Goal: Answer question/provide support

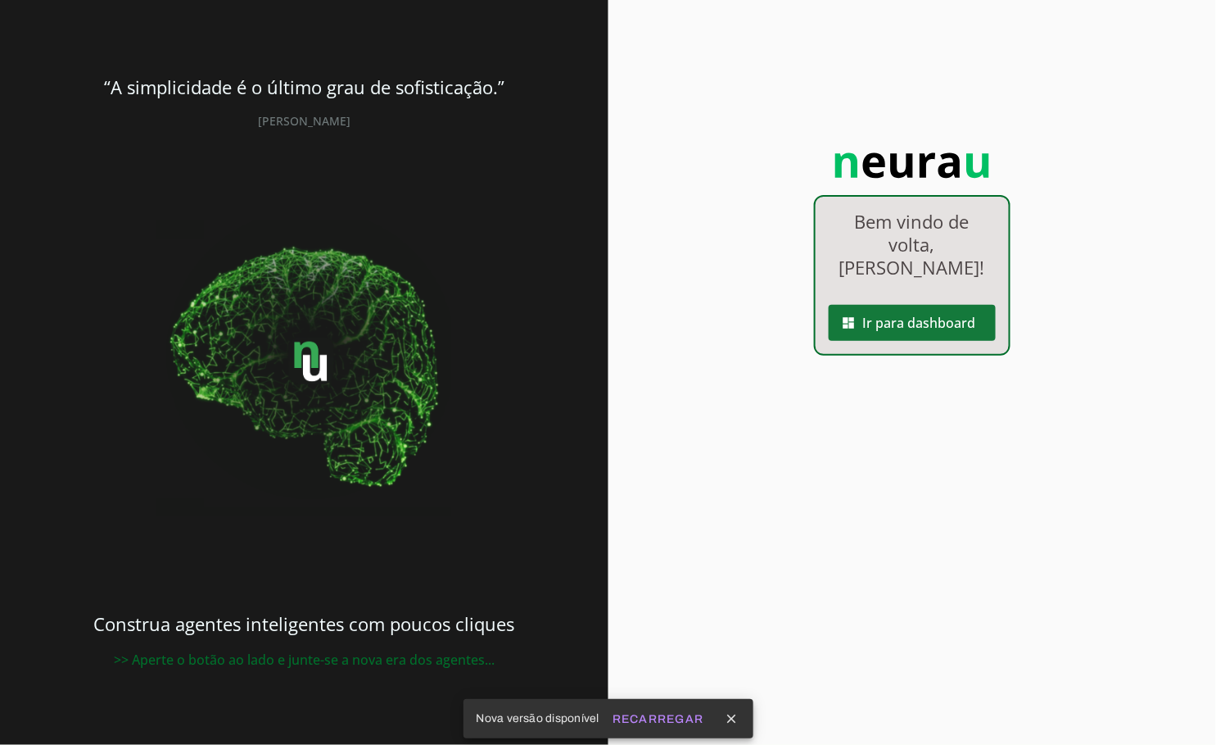
click at [867, 305] on span at bounding box center [912, 322] width 167 height 39
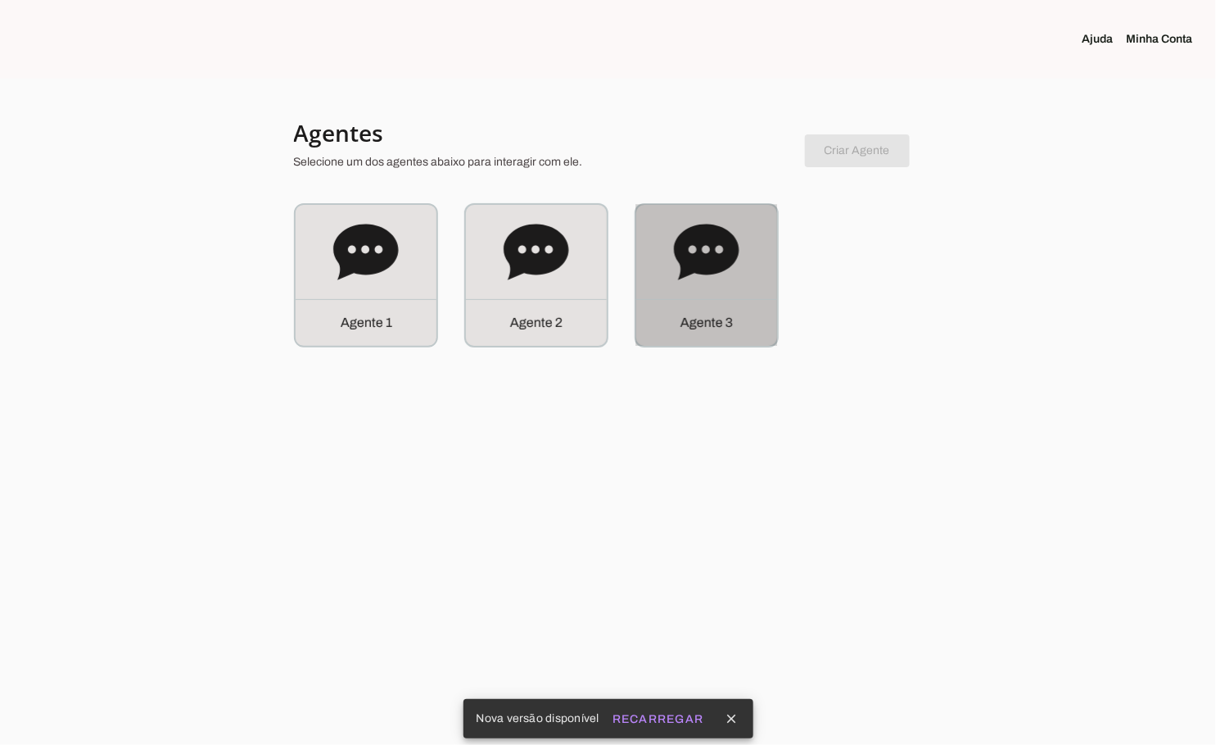
click at [677, 260] on icon at bounding box center [707, 253] width 66 height 66
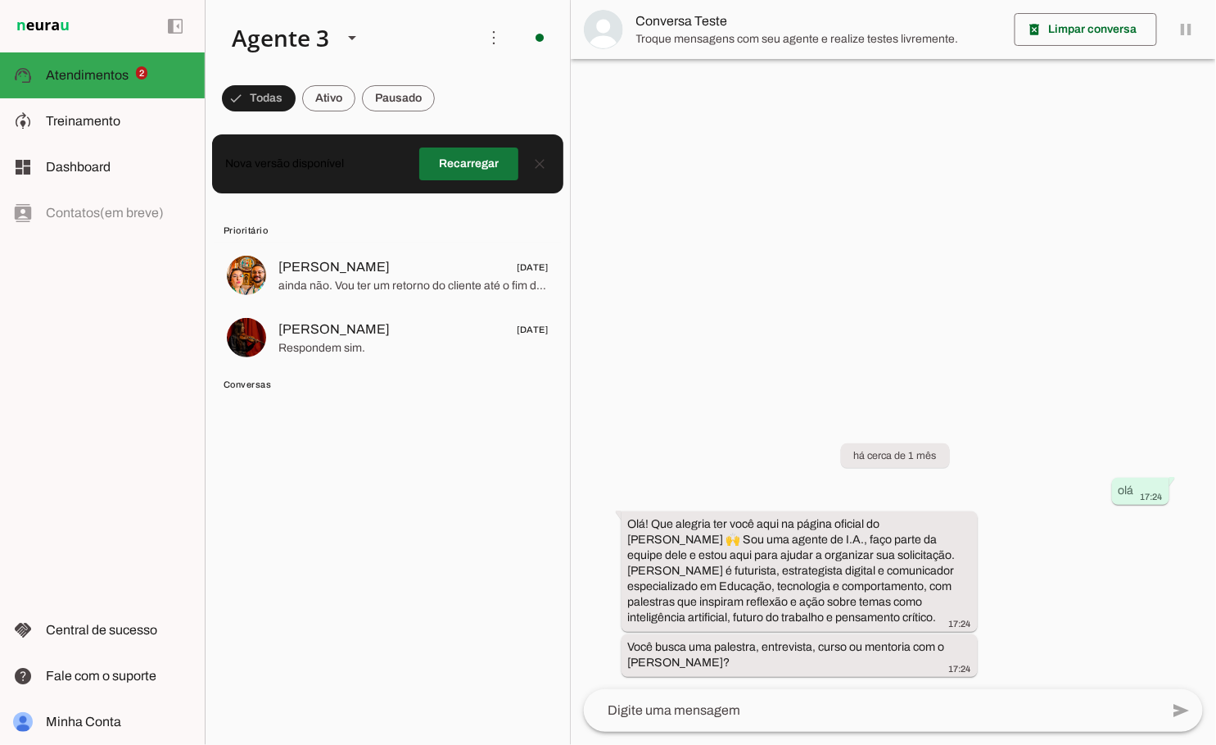
click at [489, 167] on span at bounding box center [468, 163] width 99 height 39
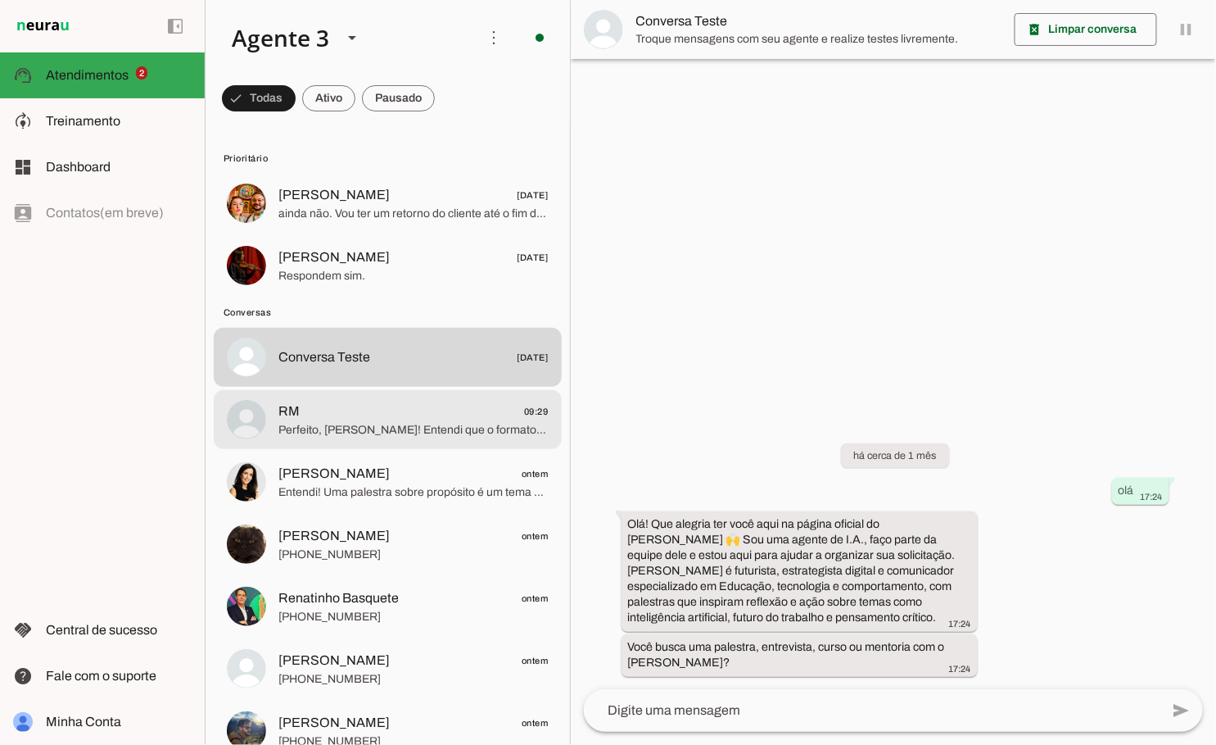
click at [438, 413] on span "RM 09:29" at bounding box center [414, 411] width 270 height 20
